Goal: Task Accomplishment & Management: Use online tool/utility

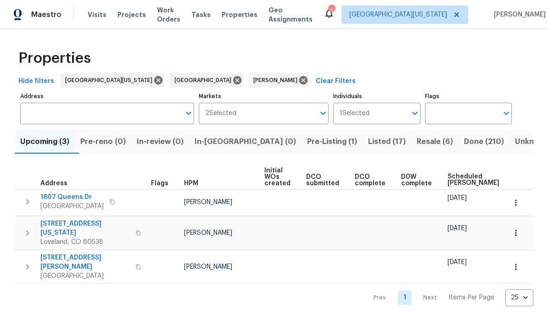
click at [368, 140] on span "Listed (17)" at bounding box center [387, 141] width 38 height 13
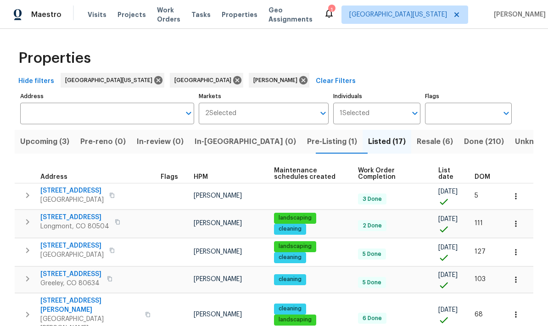
click at [382, 175] on span "List date" at bounding box center [448, 174] width 21 height 13
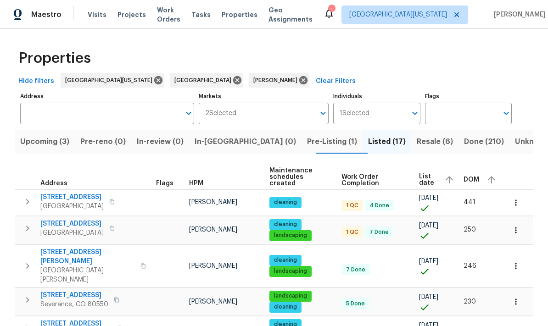
click at [52, 217] on td "385 32nd St Boulder, CO 80305" at bounding box center [84, 229] width 138 height 24
click at [60, 219] on span "385 32nd St" at bounding box center [71, 223] width 63 height 9
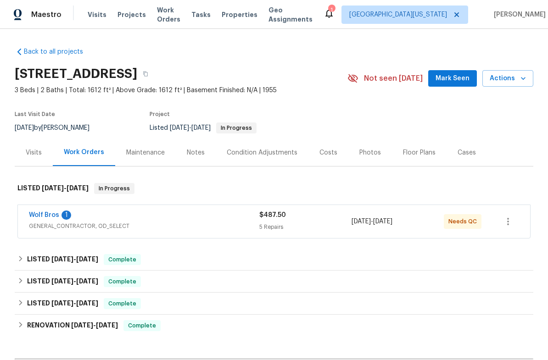
click at [34, 156] on div "Visits" at bounding box center [34, 152] width 16 height 9
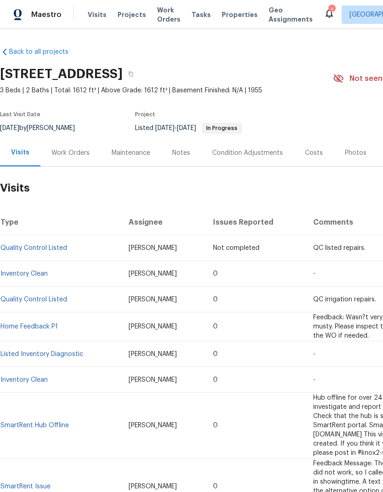
click at [67, 155] on div "Work Orders" at bounding box center [70, 152] width 38 height 9
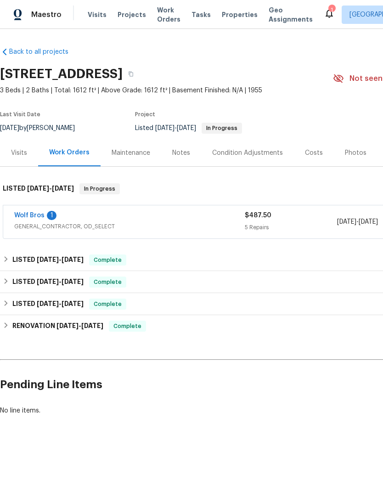
click at [32, 216] on link "Wolf Bros" at bounding box center [29, 215] width 30 height 6
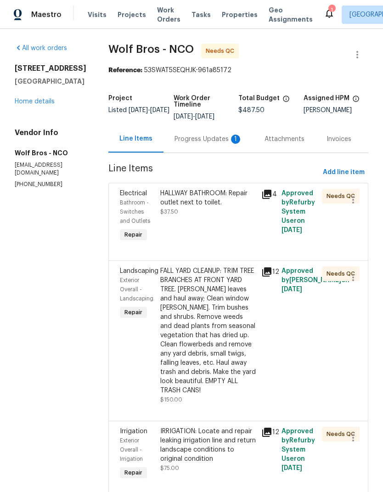
click at [208, 138] on div "Progress Updates 1" at bounding box center [208, 139] width 68 height 9
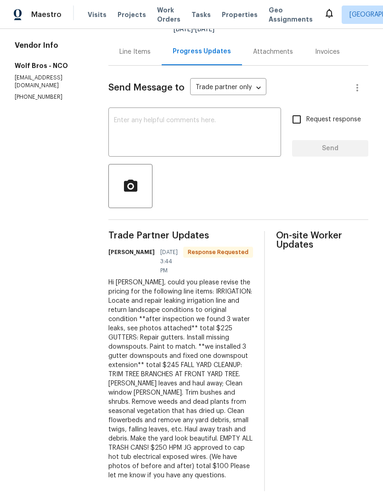
scroll to position [86, 0]
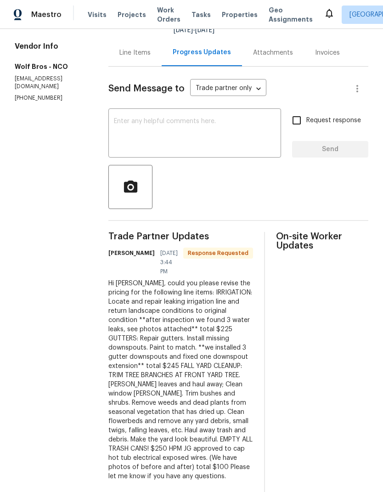
click at [108, 299] on div "Hi John, could you please revise the pricing for the following line items: IRRI…" at bounding box center [180, 380] width 145 height 202
click at [108, 298] on div "Hi John, could you please revise the pricing for the following line items: IRRI…" at bounding box center [180, 380] width 145 height 202
click at [216, 338] on div "Hi John, could you please revise the pricing for the following line items: IRRI…" at bounding box center [180, 380] width 145 height 202
click at [199, 352] on div "Hi John, could you please revise the pricing for the following line items: IRRI…" at bounding box center [180, 380] width 145 height 202
click at [214, 360] on div "Hi John, could you please revise the pricing for the following line items: IRRI…" at bounding box center [180, 380] width 145 height 202
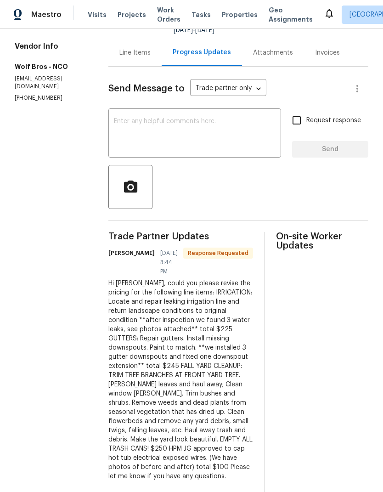
click at [206, 311] on div "Hi John, could you please revise the pricing for the following line items: IRRI…" at bounding box center [180, 380] width 145 height 202
click at [204, 313] on div "Hi John, could you please revise the pricing for the following line items: IRRI…" at bounding box center [180, 380] width 145 height 202
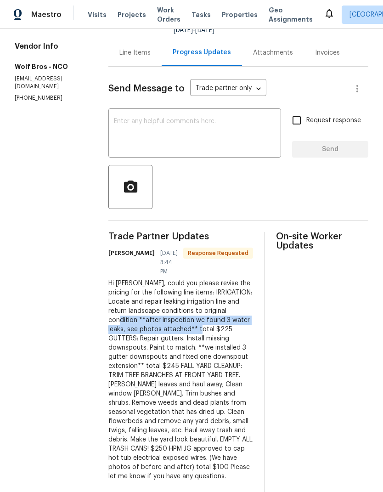
copy div "after inspection we found 3 water leaks, see photos attached** total $225"
click at [119, 56] on div "Line Items" at bounding box center [134, 52] width 31 height 9
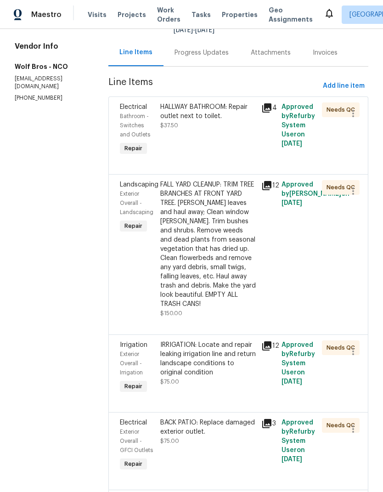
click at [140, 349] on div "Exterior Overall - Irrigation" at bounding box center [137, 363] width 35 height 28
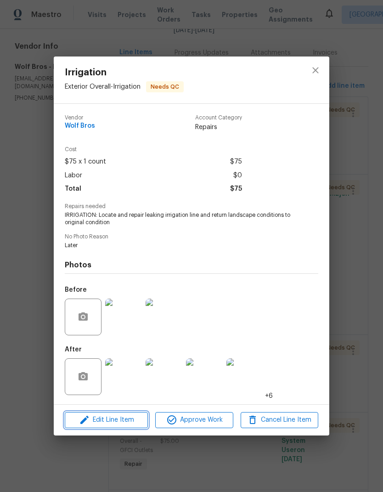
click at [91, 360] on span "Edit Line Item" at bounding box center [106, 419] width 78 height 11
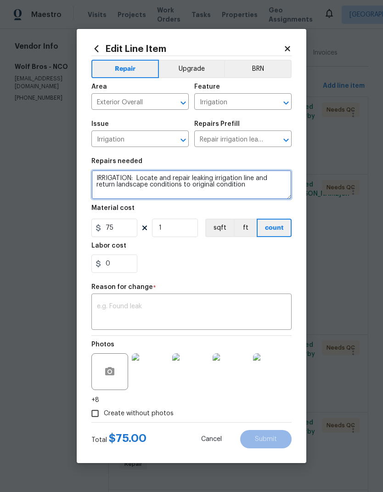
click at [257, 189] on textarea "IRRIGATION: Locate and repair leaking irrigation line and return landscape cond…" at bounding box center [191, 184] width 200 height 29
click at [278, 185] on textarea "IRRIGATION: Locate and repair leaking irrigation line and return landscape cond…" at bounding box center [191, 184] width 200 height 29
paste textarea "after inspection we found 3 water leaks, see photos attached** total $225"
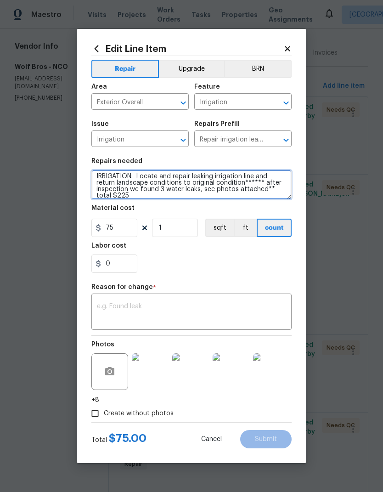
type textarea "IRRIGATION: Locate and repair leaking irrigation line and return landscape cond…"
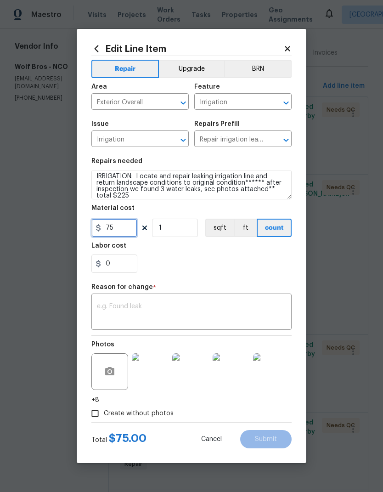
click at [111, 229] on input "75" at bounding box center [114, 228] width 46 height 18
click at [102, 230] on input "75" at bounding box center [114, 228] width 46 height 18
type input "225"
click at [283, 259] on div "0" at bounding box center [191, 263] width 200 height 18
click at [284, 304] on textarea at bounding box center [191, 312] width 189 height 19
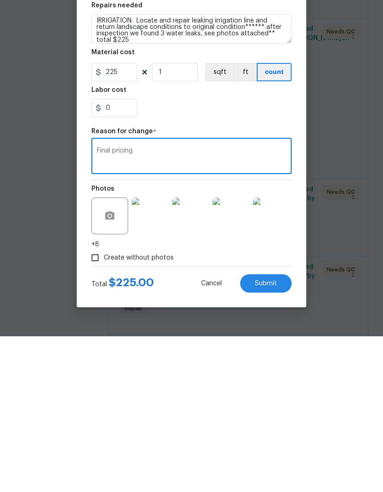
type textarea "Final pricing"
click at [281, 360] on button "Submit" at bounding box center [265, 439] width 51 height 18
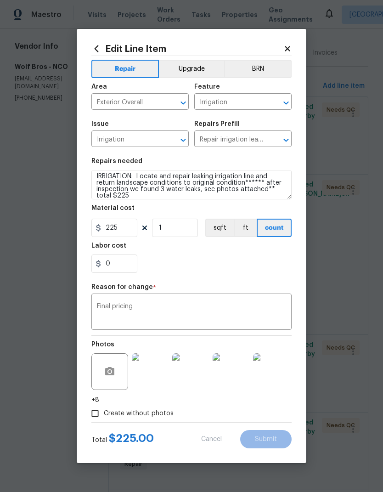
type textarea "IRRIGATION: Locate and repair leaking irrigation line and return landscape cond…"
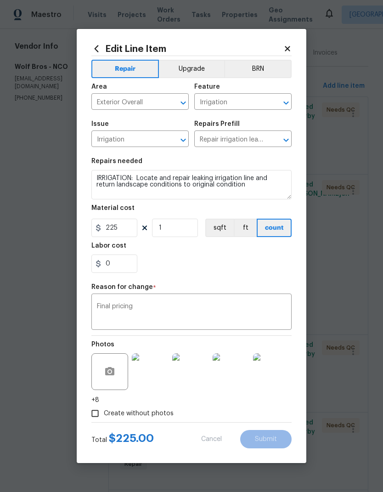
type input "75"
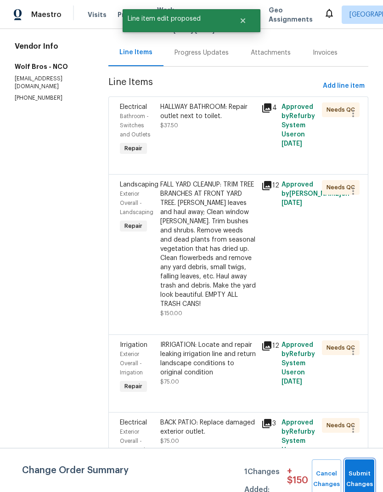
click at [362, 360] on button "Submit Changes" at bounding box center [359, 478] width 29 height 39
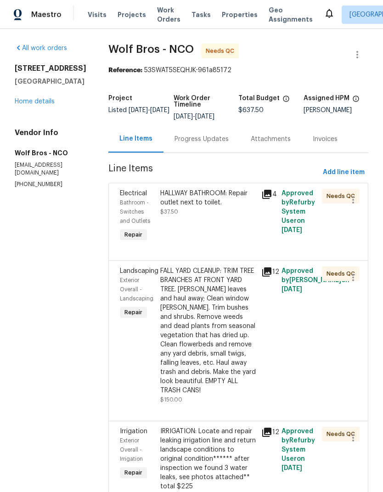
click at [192, 135] on div "Progress Updates" at bounding box center [201, 139] width 54 height 9
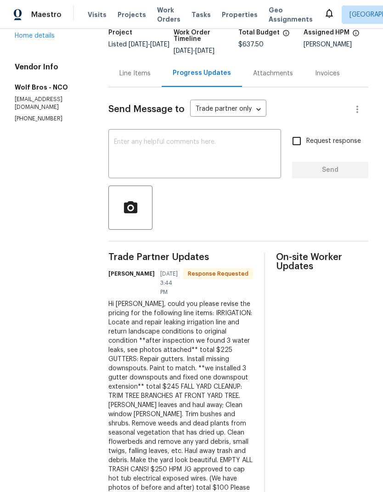
scroll to position [72, 0]
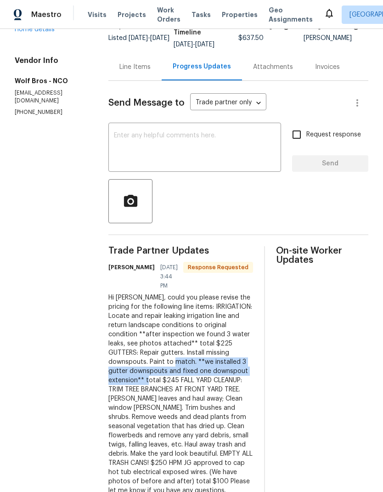
copy div "we installed 3 gutter downspouts and fixed one downspout extension** total $245"
click at [133, 68] on div "Line Items" at bounding box center [134, 66] width 31 height 9
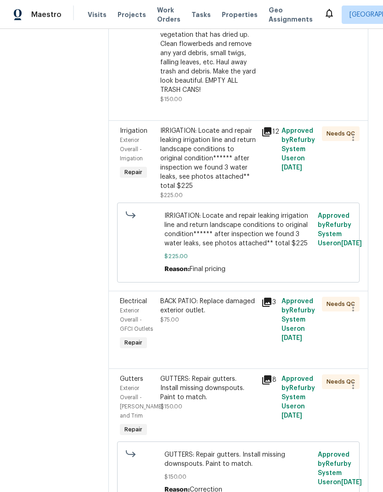
scroll to position [300, 0]
click at [236, 360] on div "GUTTERS: Repair gutters. Install missing downspouts. Paint to match." at bounding box center [208, 389] width 96 height 28
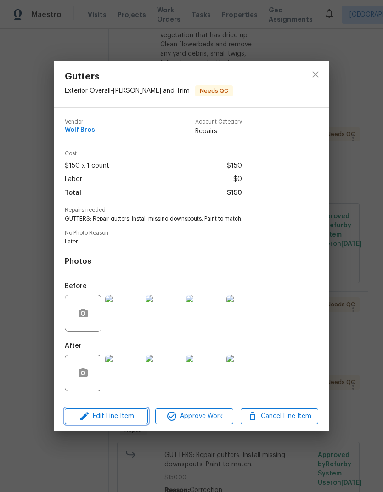
click at [111, 360] on span "Edit Line Item" at bounding box center [106, 415] width 78 height 11
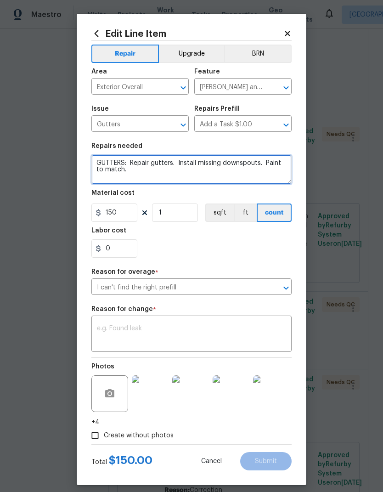
click at [251, 172] on textarea "GUTTERS: Repair gutters. Install missing downspouts. Paint to match." at bounding box center [191, 169] width 200 height 29
click at [240, 174] on textarea "GUTTERS: Repair gutters. Install missing downspouts. Paint to match." at bounding box center [191, 169] width 200 height 29
click at [271, 179] on textarea "GUTTERS: Repair gutters. Install missing downspouts. Paint to match.*******" at bounding box center [191, 169] width 200 height 29
click at [190, 175] on textarea "GUTTERS: Repair gutters. Install missing downspouts. Paint to match.*******" at bounding box center [191, 169] width 200 height 29
click at [163, 176] on textarea "GUTTERS: Repair gutters. Install missing downspouts. Paint to match.*******" at bounding box center [191, 169] width 200 height 29
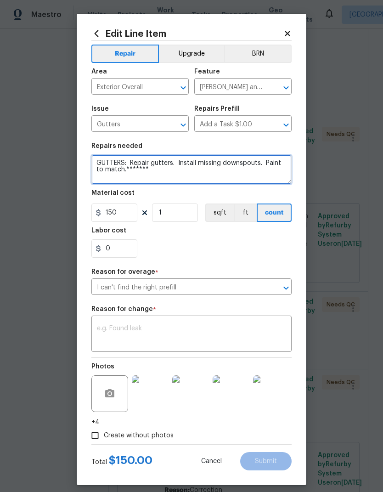
paste textarea "we installed 3 gutter downspouts and fixed one downspout extension** total $245"
type textarea "GUTTERS: Repair gutters. Install missing downspouts. Paint to match.******* we …"
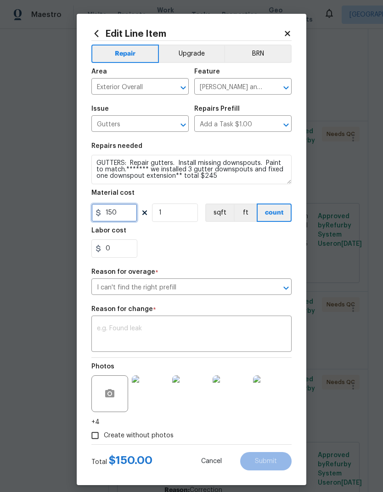
click at [113, 214] on input "150" at bounding box center [114, 212] width 46 height 18
click at [113, 212] on input "150" at bounding box center [114, 212] width 46 height 18
click at [108, 210] on input "150" at bounding box center [114, 212] width 46 height 18
type input "245"
click at [275, 249] on div "0" at bounding box center [191, 248] width 200 height 18
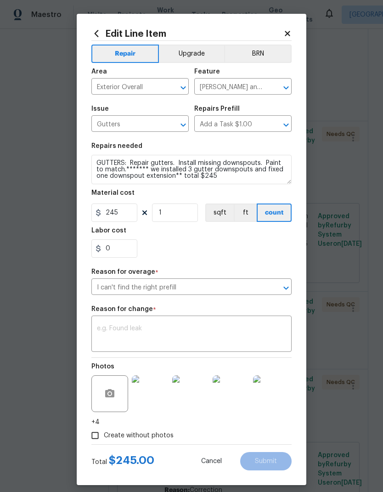
click at [105, 332] on textarea at bounding box center [191, 334] width 189 height 19
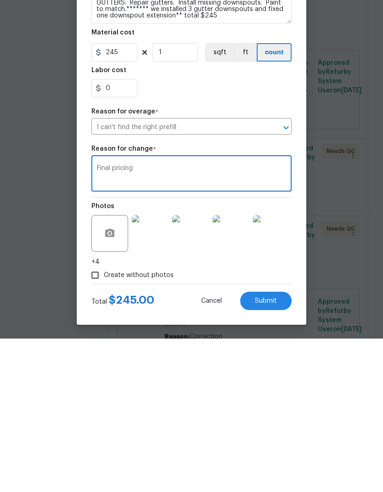
scroll to position [35, 0]
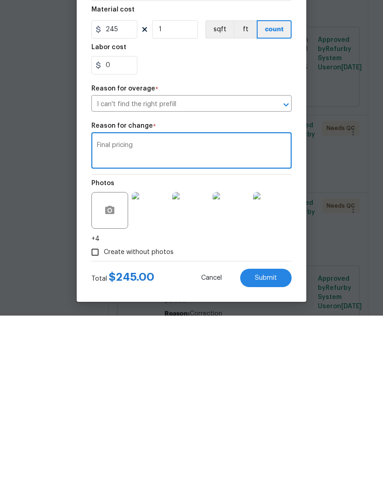
type textarea "Final pricing"
click at [275, 360] on button "Submit" at bounding box center [265, 454] width 51 height 18
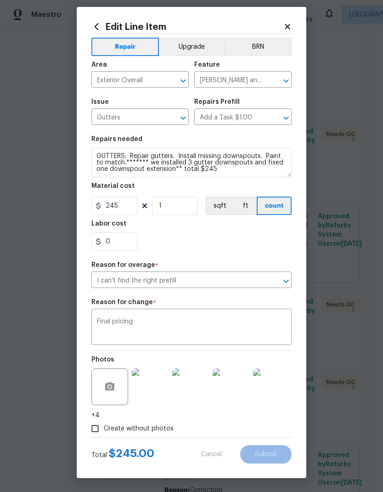
type textarea "GUTTERS: Repair gutters. Install missing downspouts. Paint to match."
type input "150"
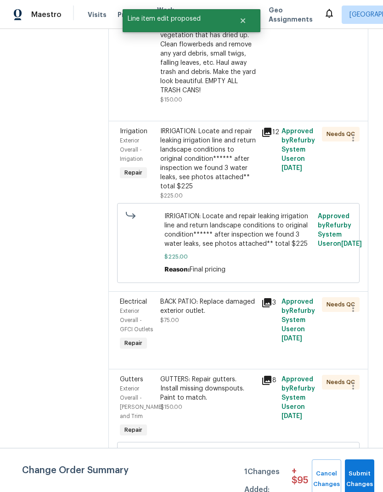
scroll to position [0, 0]
click at [356, 360] on span "Submit Changes" at bounding box center [359, 478] width 20 height 21
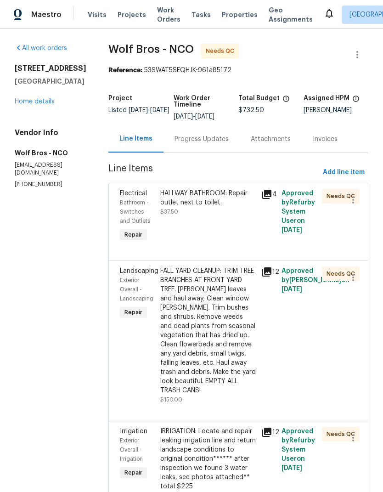
click at [184, 125] on div "Progress Updates" at bounding box center [201, 138] width 76 height 27
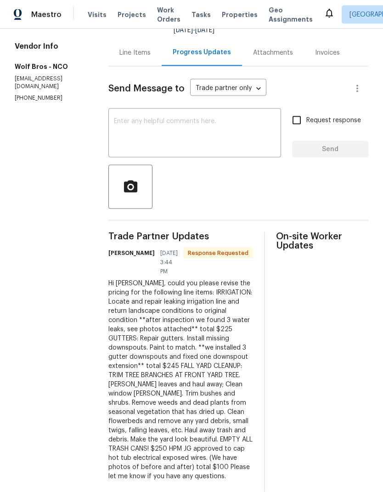
scroll to position [35, 0]
click at [108, 338] on div "Hi John, could you please revise the pricing for the following line items: IRRI…" at bounding box center [180, 380] width 145 height 202
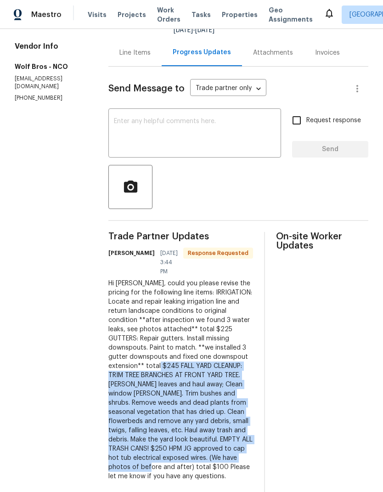
copy div "FALL YARD CLEANUP: TRIM TREE BRANCHES AT FRONT YARD TREE. Rake leaves and haul …"
click at [344, 306] on div "On-site Worker Updates" at bounding box center [322, 362] width 92 height 260
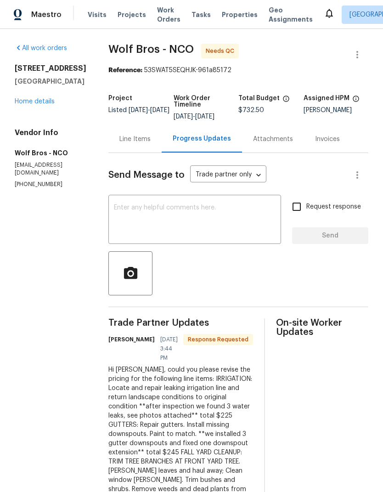
scroll to position [0, 0]
click at [119, 135] on div "Line Items" at bounding box center [134, 139] width 31 height 9
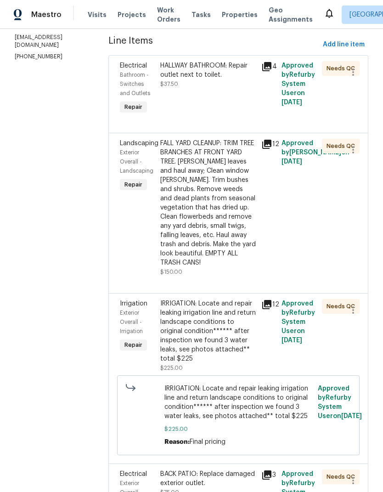
scroll to position [124, 0]
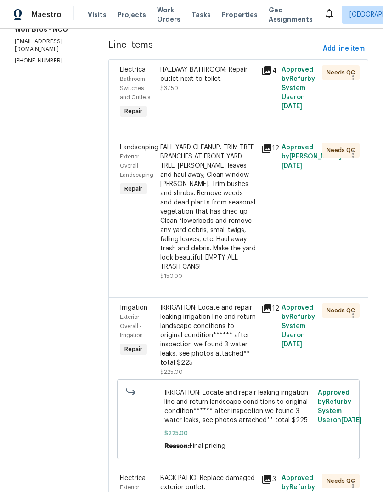
click at [165, 163] on div "FALL YARD CLEANUP: TRIM TREE BRANCHES AT FRONT YARD TREE. Rake leaves and haul …" at bounding box center [208, 207] width 96 height 129
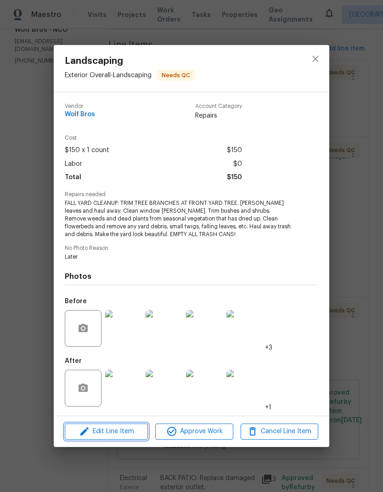
click at [134, 360] on span "Edit Line Item" at bounding box center [106, 431] width 78 height 11
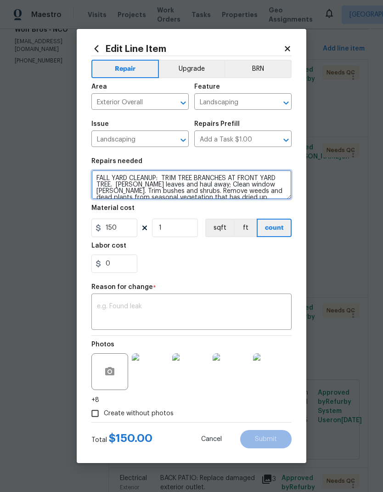
click at [163, 185] on textarea "FALL YARD CLEANUP: TRIM TREE BRANCHES AT FRONT YARD TREE. Rake leaves and haul …" at bounding box center [191, 184] width 200 height 29
click at [168, 188] on textarea "FALL YARD CLEANUP: TRIM TREE BRANCHES AT FRONT YARD TREE. Rake leaves and haul …" at bounding box center [191, 184] width 200 height 29
click at [167, 187] on textarea "FALL YARD CLEANUP: TRIM TREE BRANCHES AT FRONT YARD TREE. Rake leaves and haul …" at bounding box center [191, 184] width 200 height 29
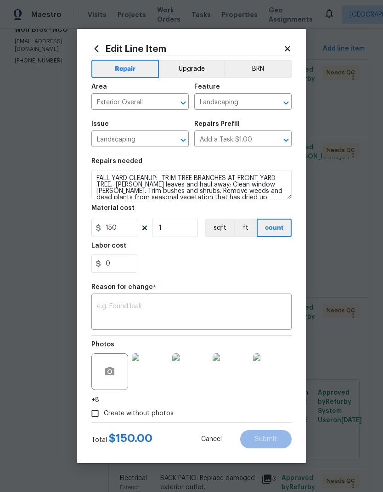
click at [273, 162] on div "Repairs needed" at bounding box center [191, 164] width 200 height 12
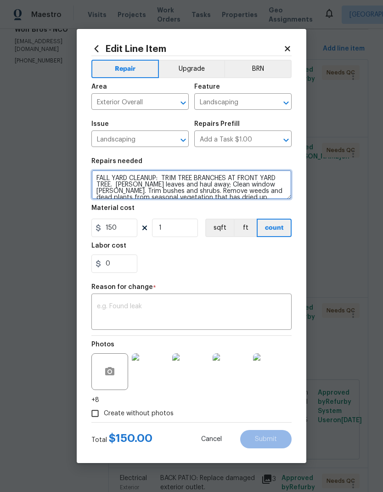
click at [120, 188] on textarea "FALL YARD CLEANUP: TRIM TREE BRANCHES AT FRONT YARD TREE. Rake leaves and haul …" at bounding box center [191, 184] width 200 height 29
click at [118, 186] on textarea "FALL YARD CLEANUP: TRIM TREE BRANCHES AT FRONT YARD TREE. Rake leaves and haul …" at bounding box center [191, 184] width 200 height 29
click at [117, 186] on textarea "FALL YARD CLEANUP: TRIM TREE BRANCHES AT FRONT YARD TREE. Rake leaves and haul …" at bounding box center [191, 184] width 200 height 29
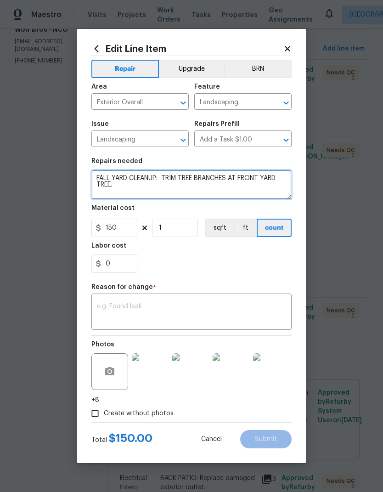
scroll to position [0, 0]
click at [263, 184] on textarea "FALL YARD CLEANUP: TRIM TREE BRANCHES AT FRONT YARD TREE." at bounding box center [191, 184] width 200 height 29
type textarea "."
paste textarea "FALL YARD CLEANUP: TRIM TREE BRANCHES AT FRONT YARD TREE. Rake leaves and haul …"
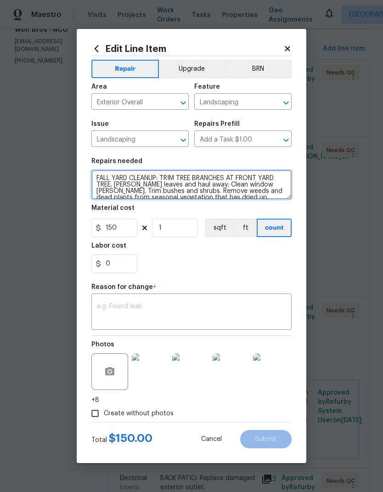
scroll to position [39, 0]
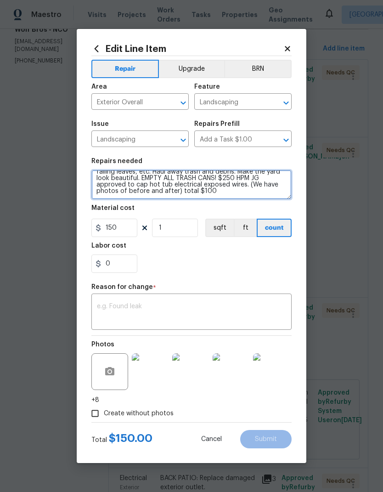
type textarea "FALL YARD CLEANUP: TRIM TREE BRANCHES AT FRONT YARD TREE. Rake leaves and haul …"
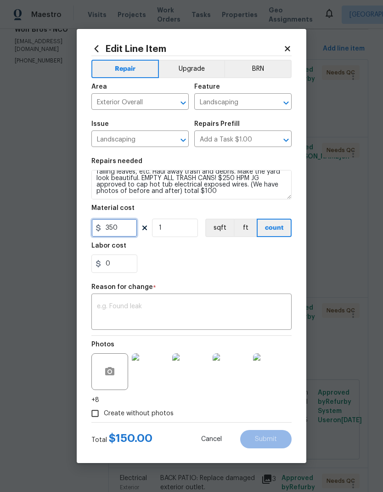
type input "350"
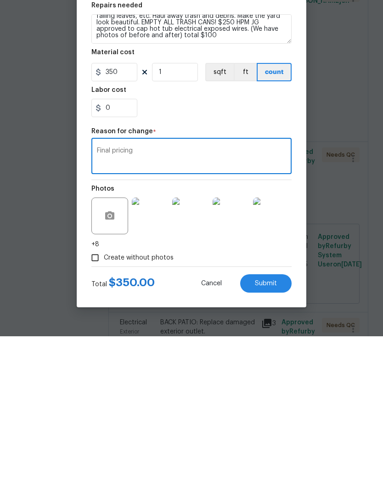
type textarea "Final pricing"
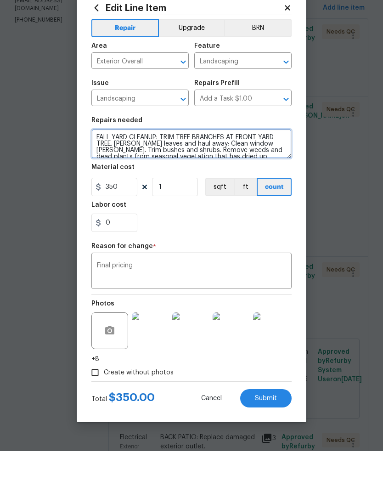
scroll to position [0, 0]
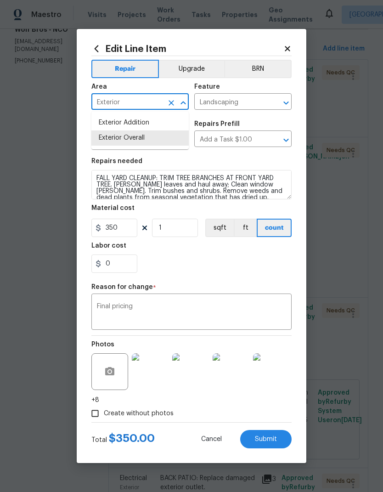
type input "Exterio"
